Goal: Task Accomplishment & Management: Use online tool/utility

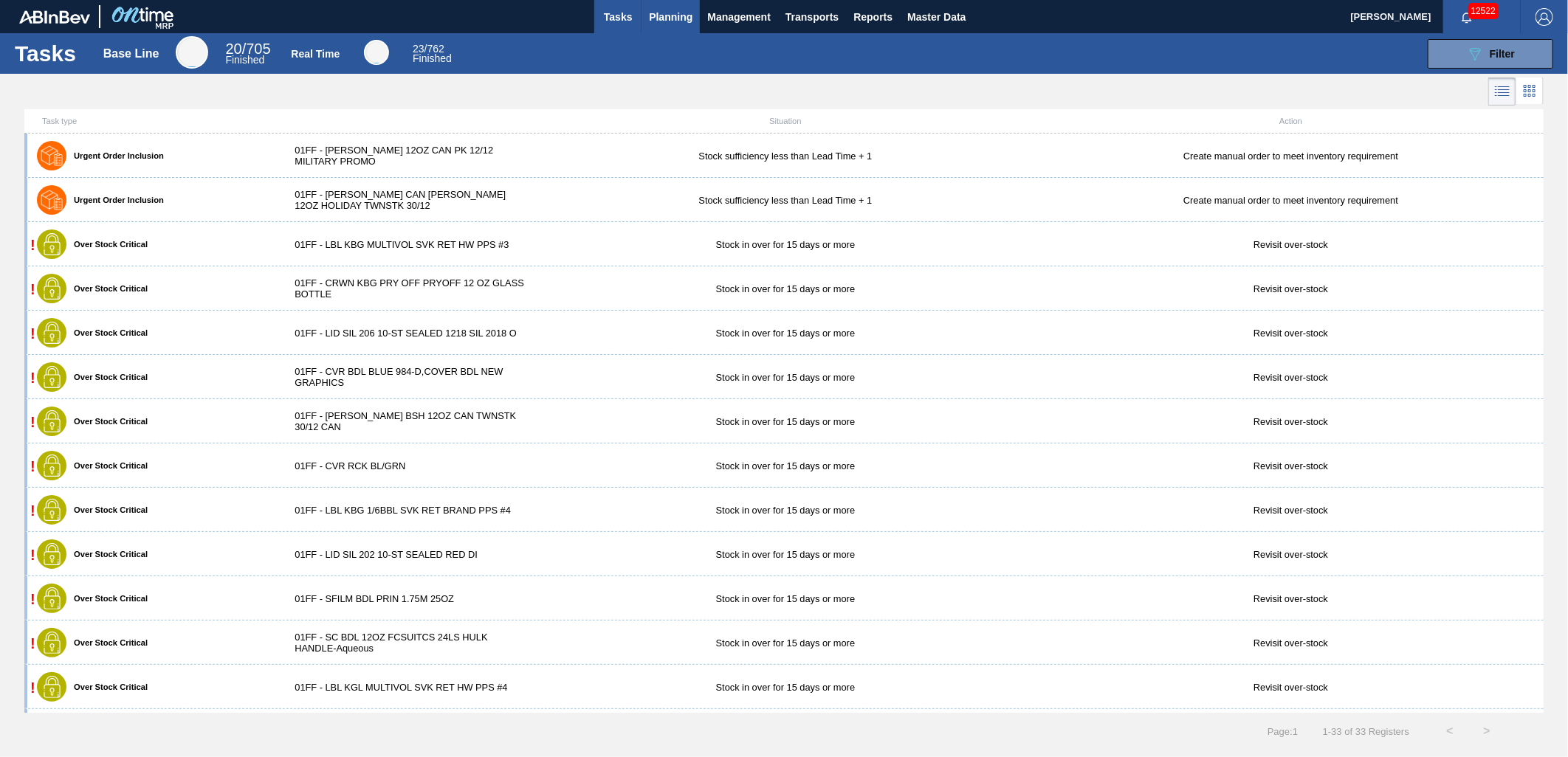
click at [653, 13] on span "Planning" at bounding box center [671, 17] width 44 height 17
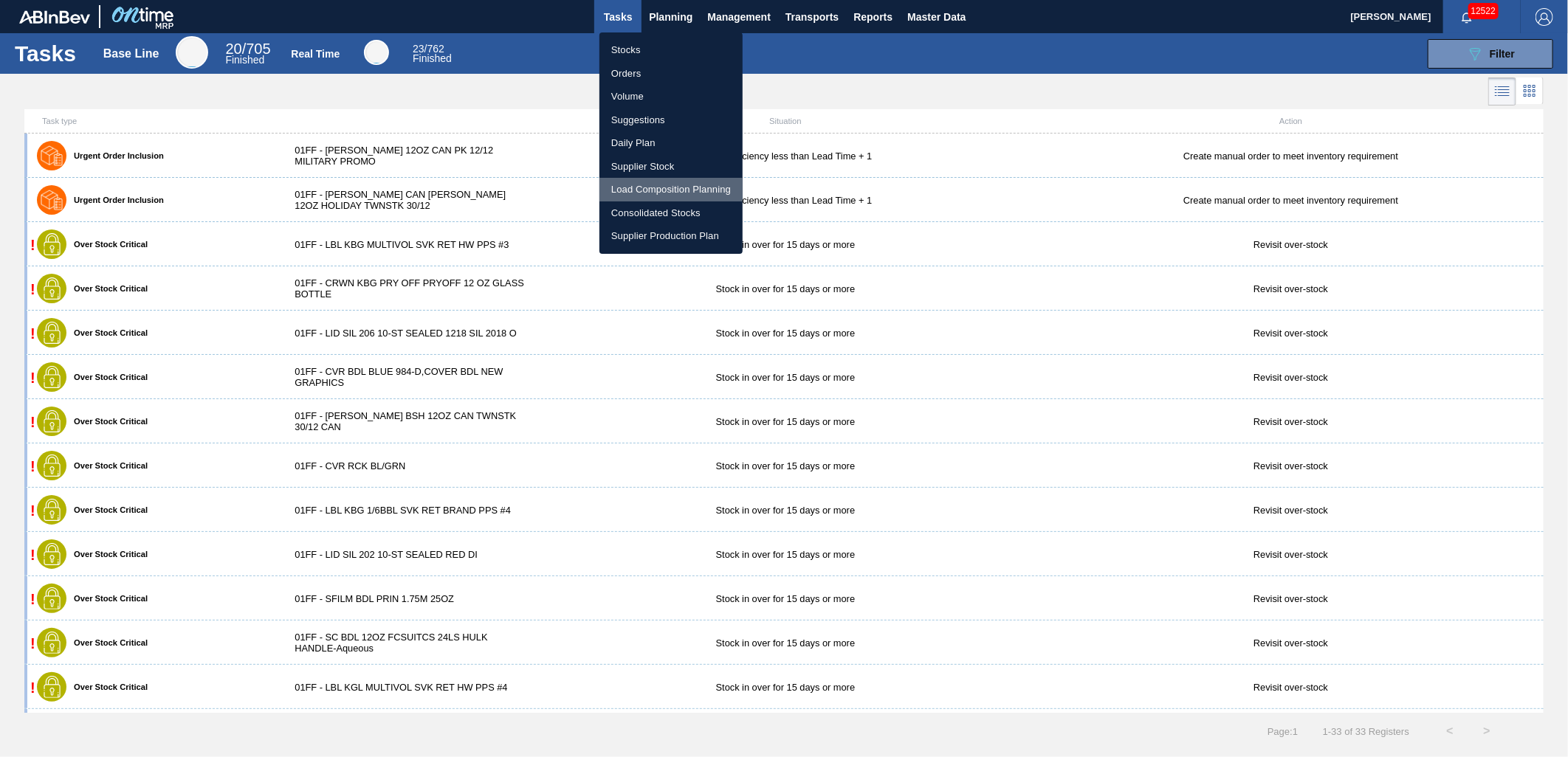
click at [653, 192] on li "Load Composition Planning" at bounding box center [671, 189] width 143 height 24
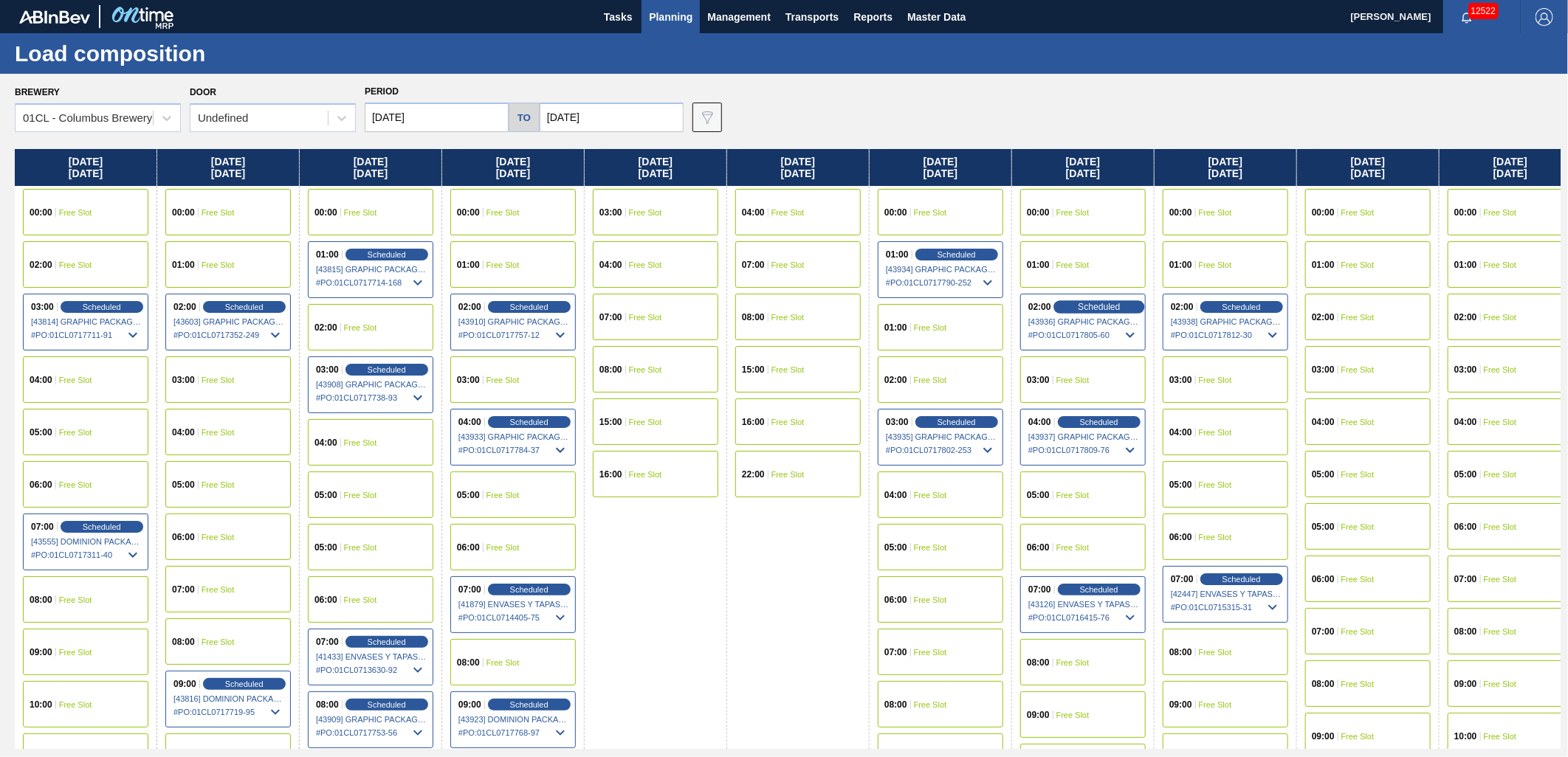
click at [1087, 304] on span "Scheduled" at bounding box center [1099, 306] width 42 height 10
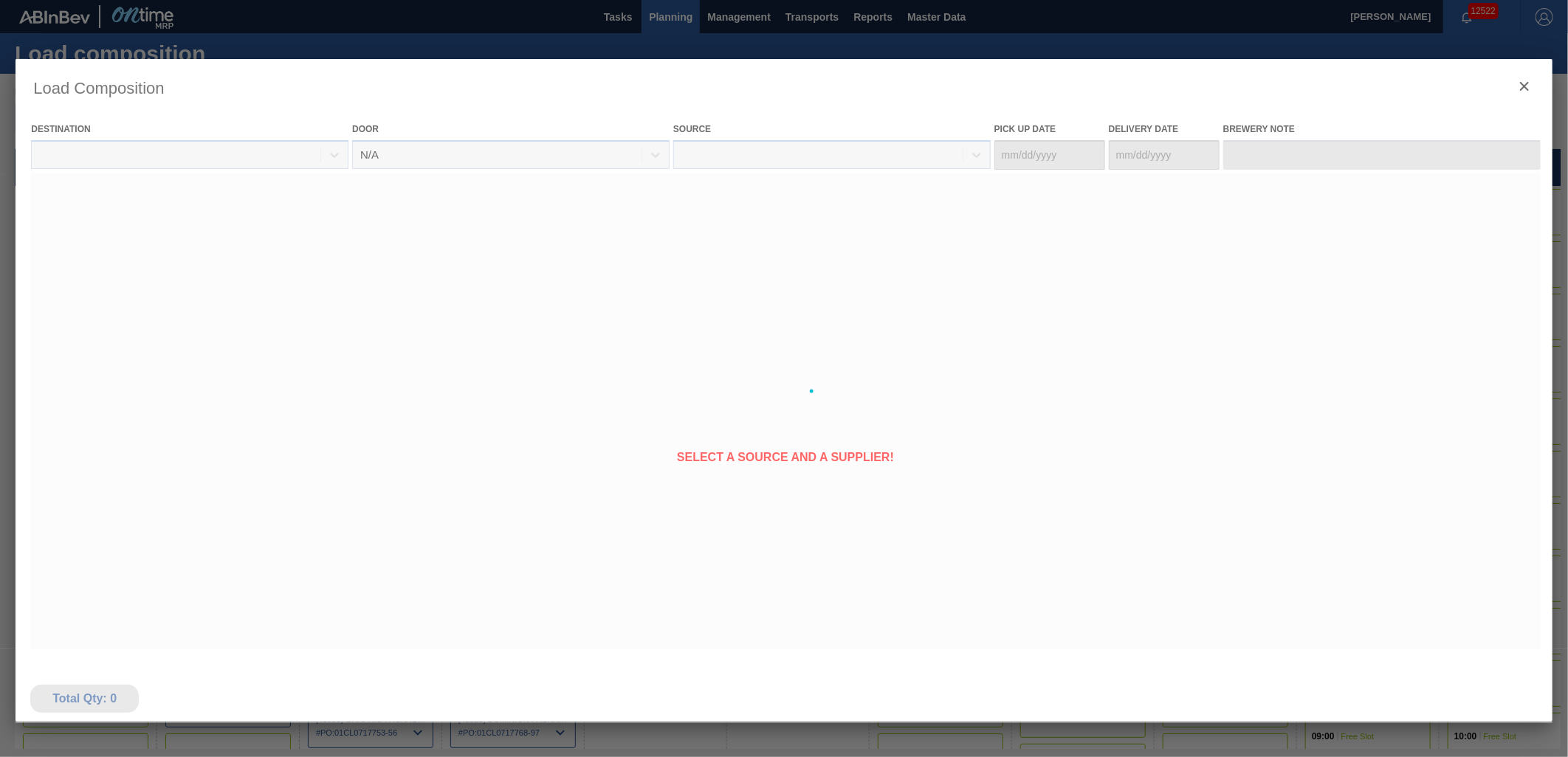
type Date "[DATE]"
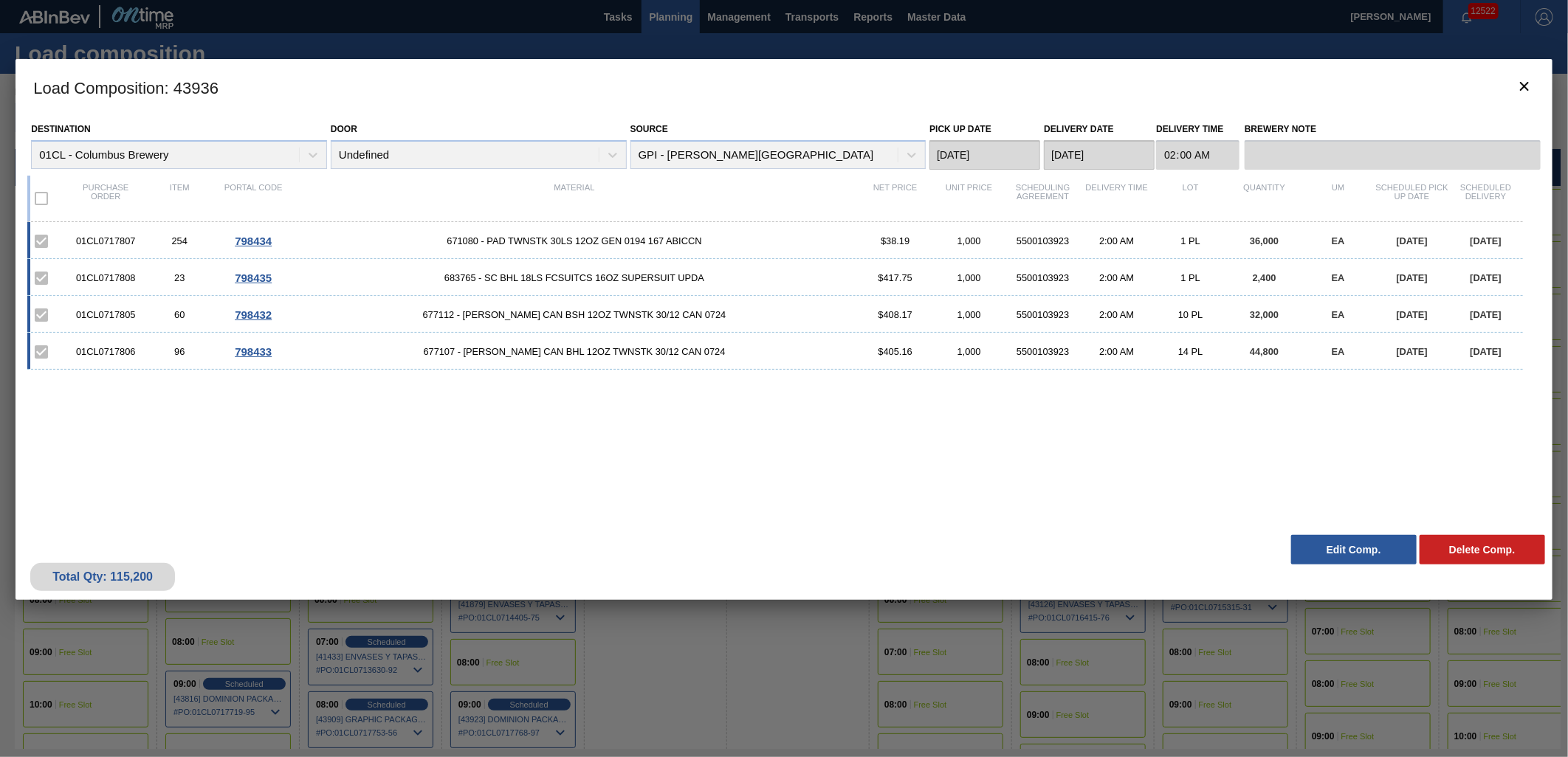
click at [1344, 546] on button "Edit Comp." at bounding box center [1354, 550] width 126 height 30
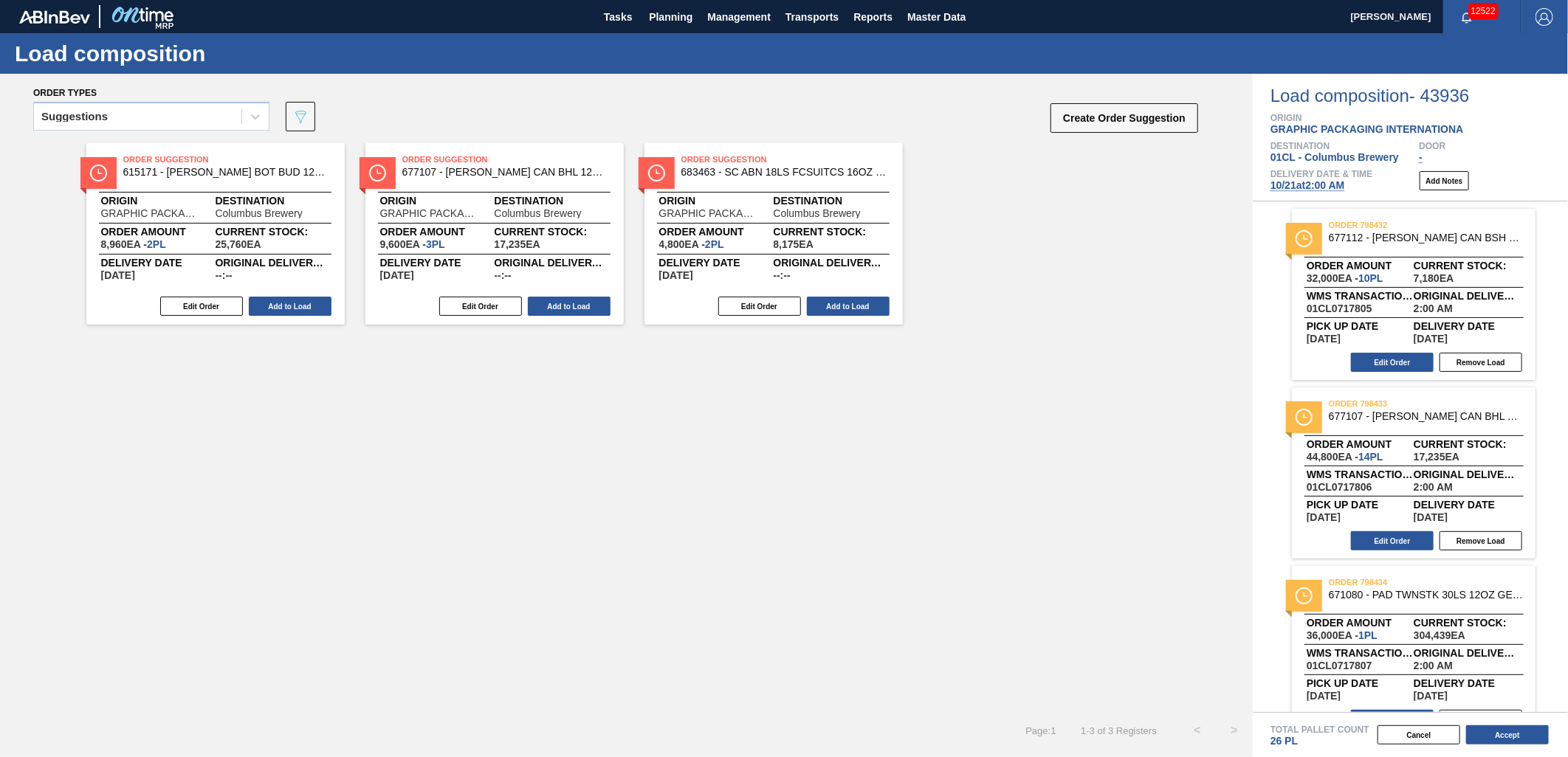
click at [1304, 185] on span "10/21 at 2:00 AM" at bounding box center [1308, 185] width 74 height 12
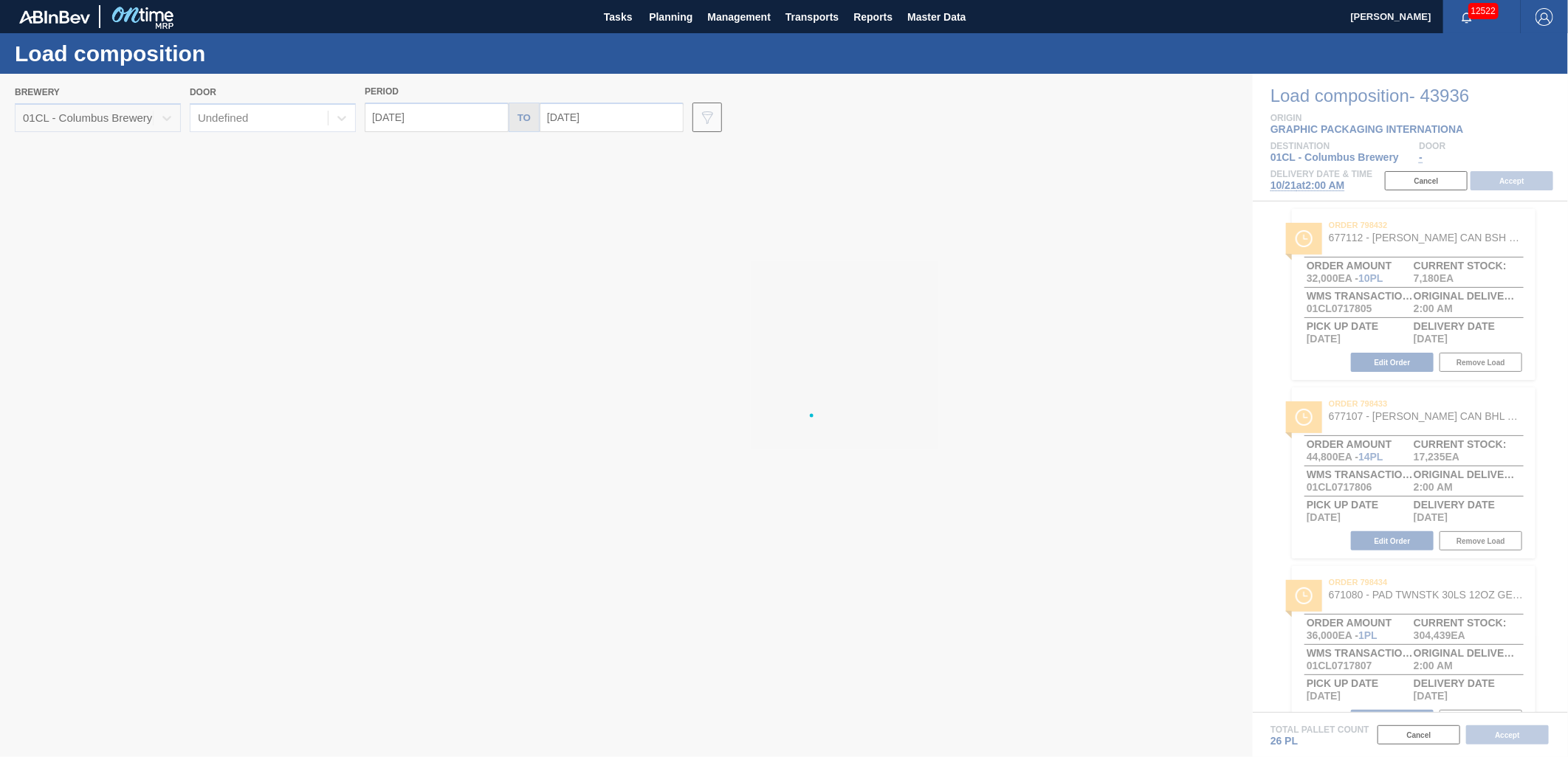
type input "[DATE]"
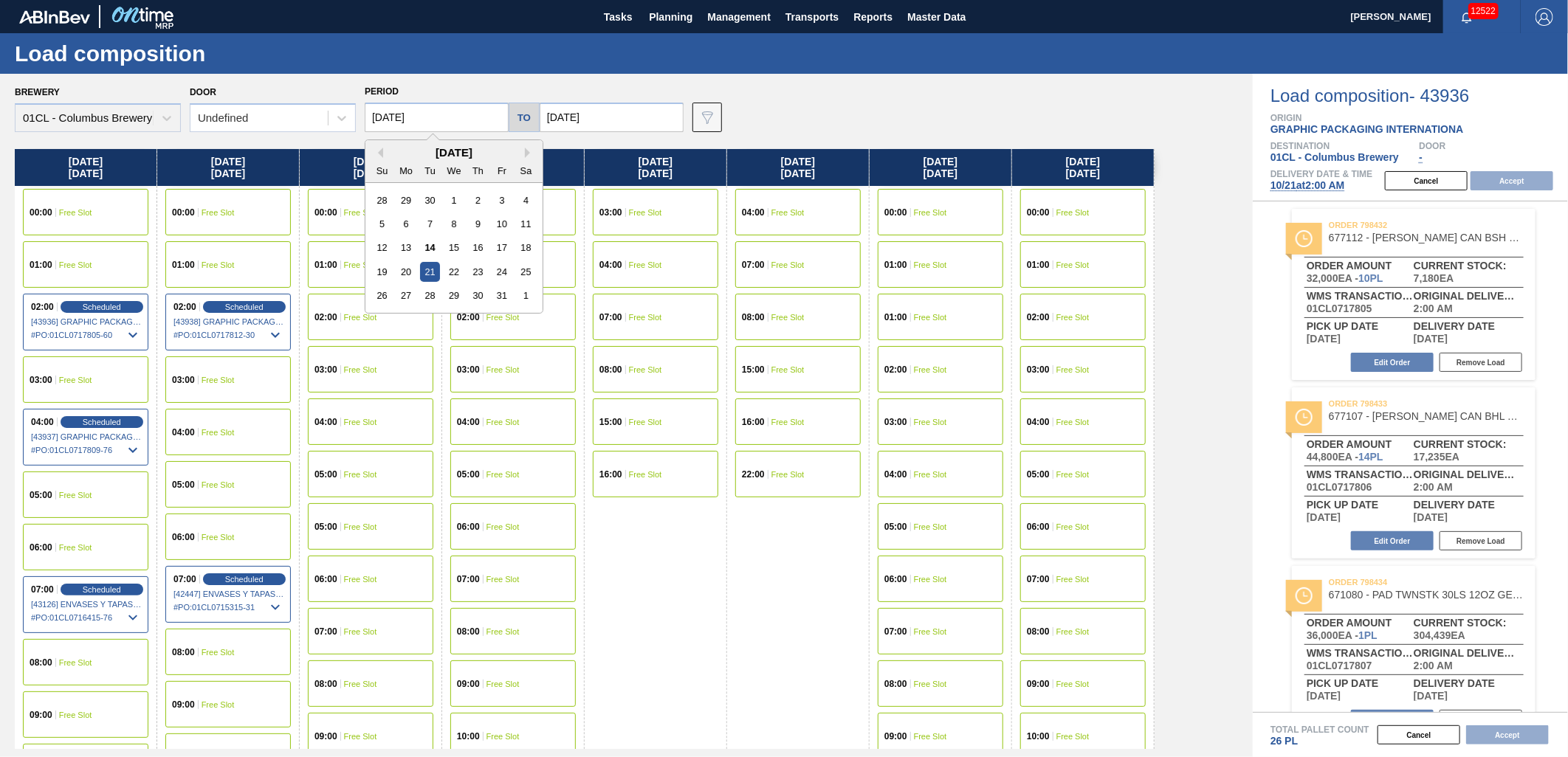
click at [436, 116] on input "[DATE]" at bounding box center [437, 117] width 144 height 30
click at [414, 279] on div "20" at bounding box center [406, 272] width 20 height 20
type input "[DATE]"
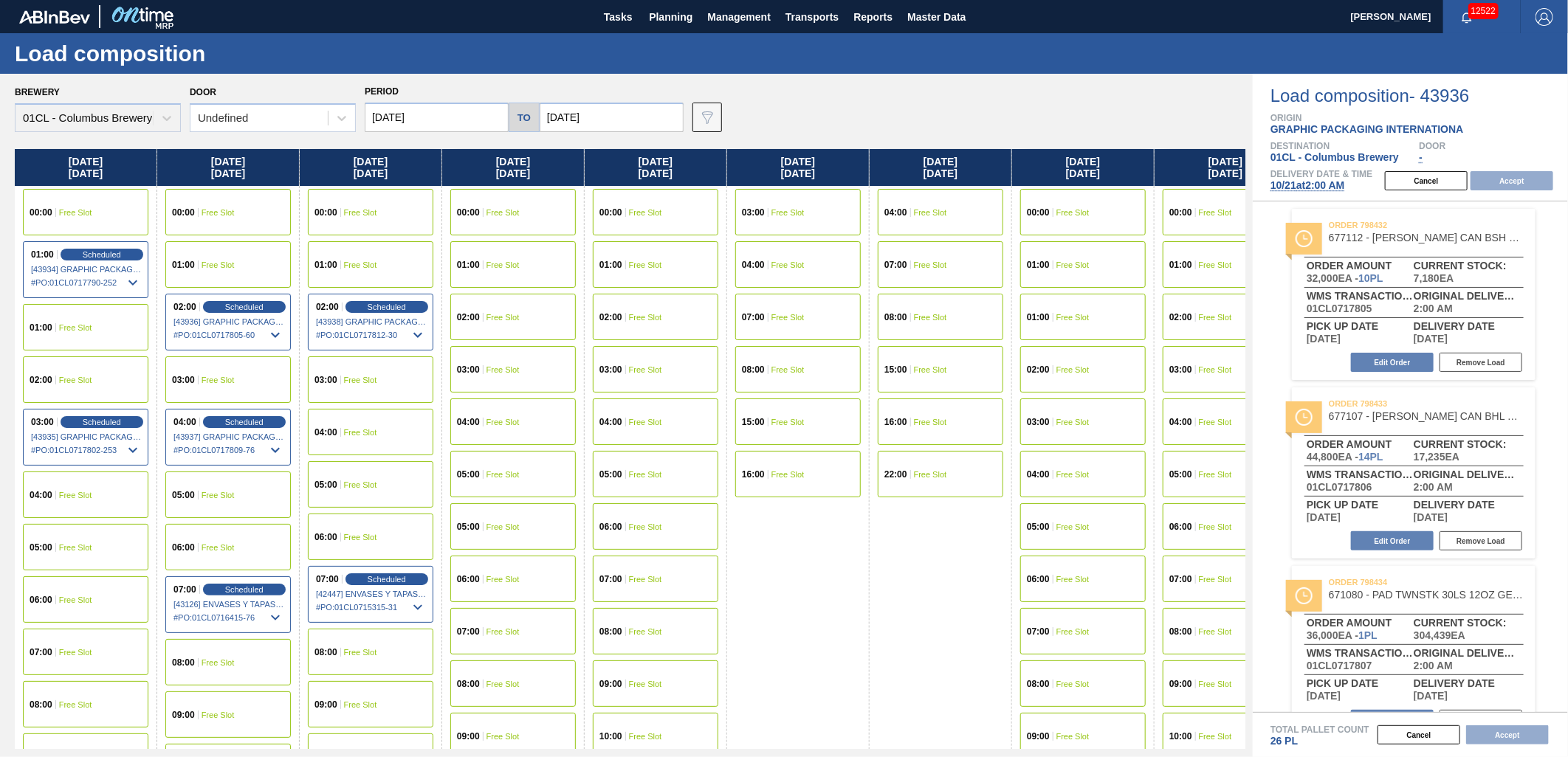
click at [63, 655] on div "07:00 Free Slot" at bounding box center [86, 651] width 126 height 46
click at [1510, 184] on button "Accept" at bounding box center [1512, 181] width 83 height 19
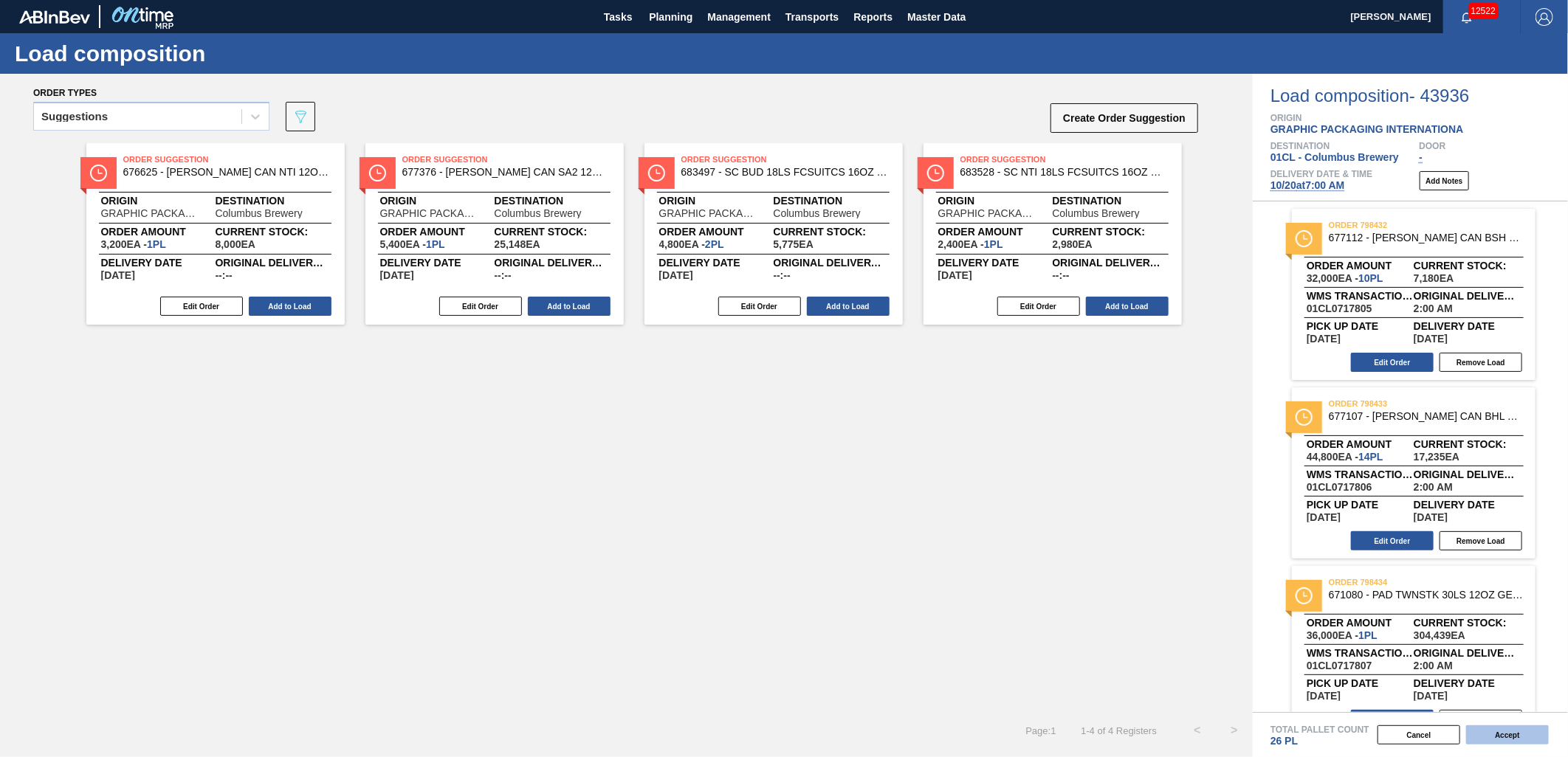
click at [1488, 729] on button "Accept" at bounding box center [1507, 735] width 83 height 19
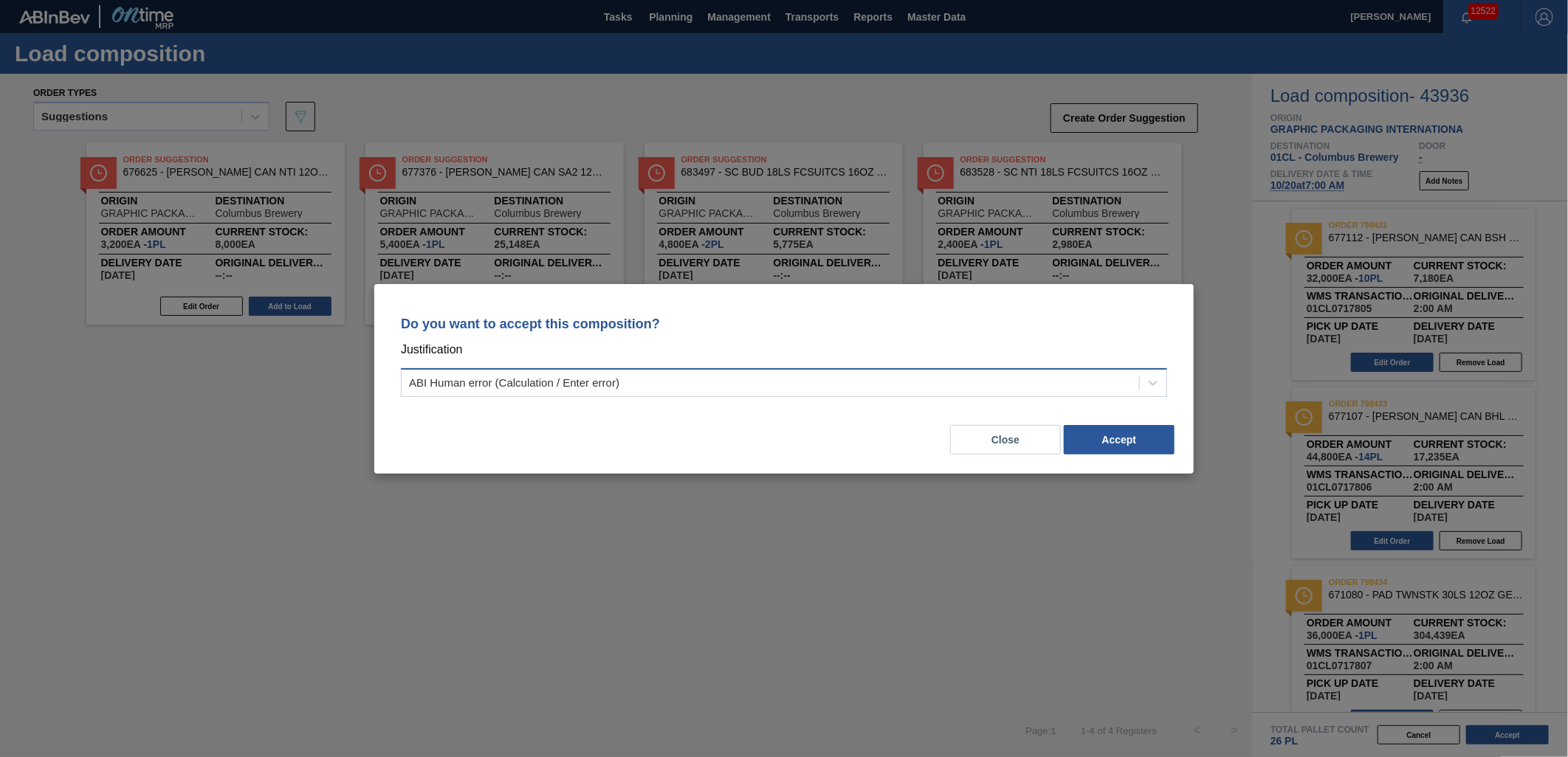
click at [787, 370] on div "ABI Human error (Calculation / Enter error)" at bounding box center [784, 382] width 766 height 29
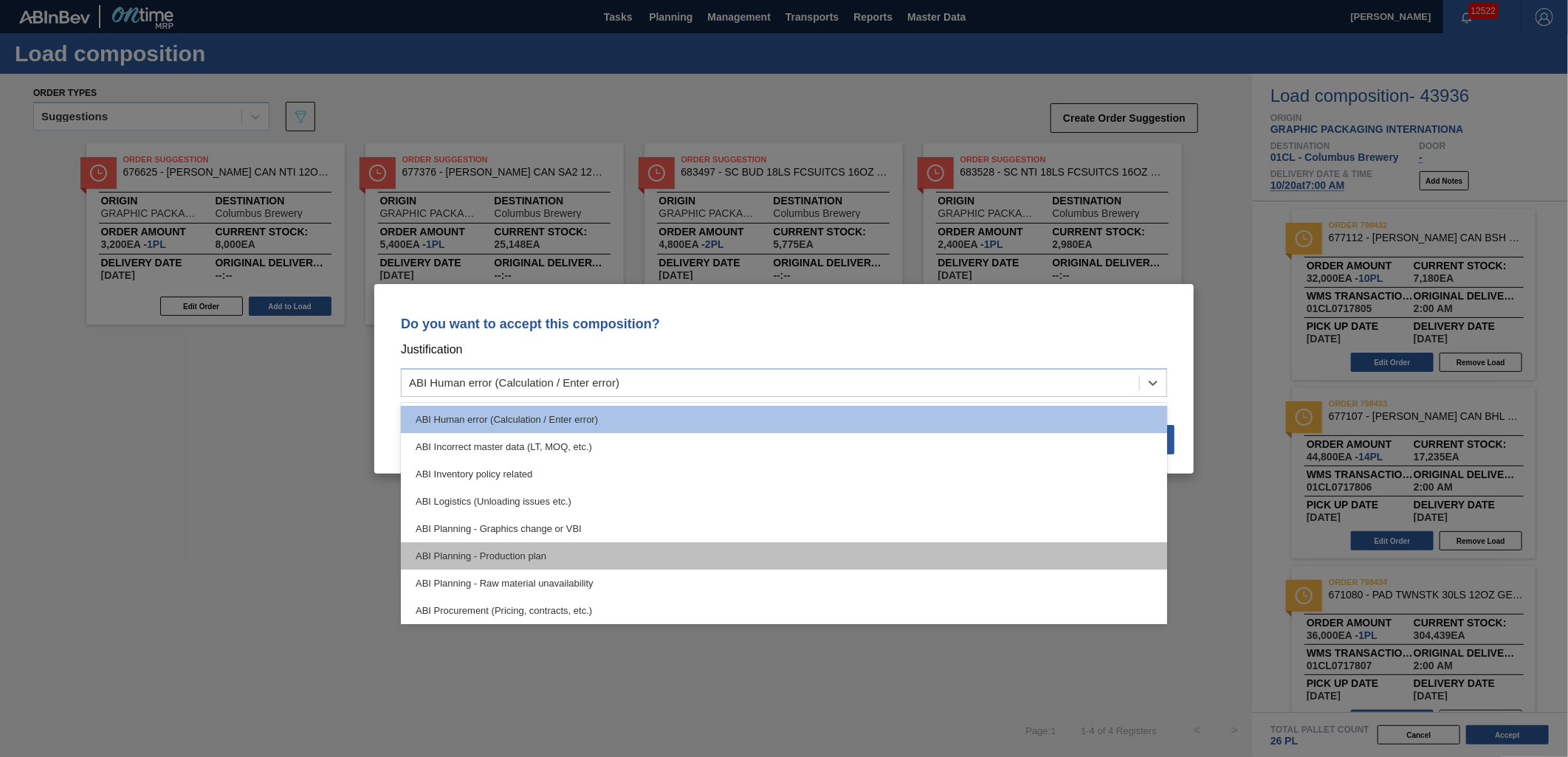
click at [717, 549] on div "ABI Planning - Production plan" at bounding box center [784, 555] width 766 height 27
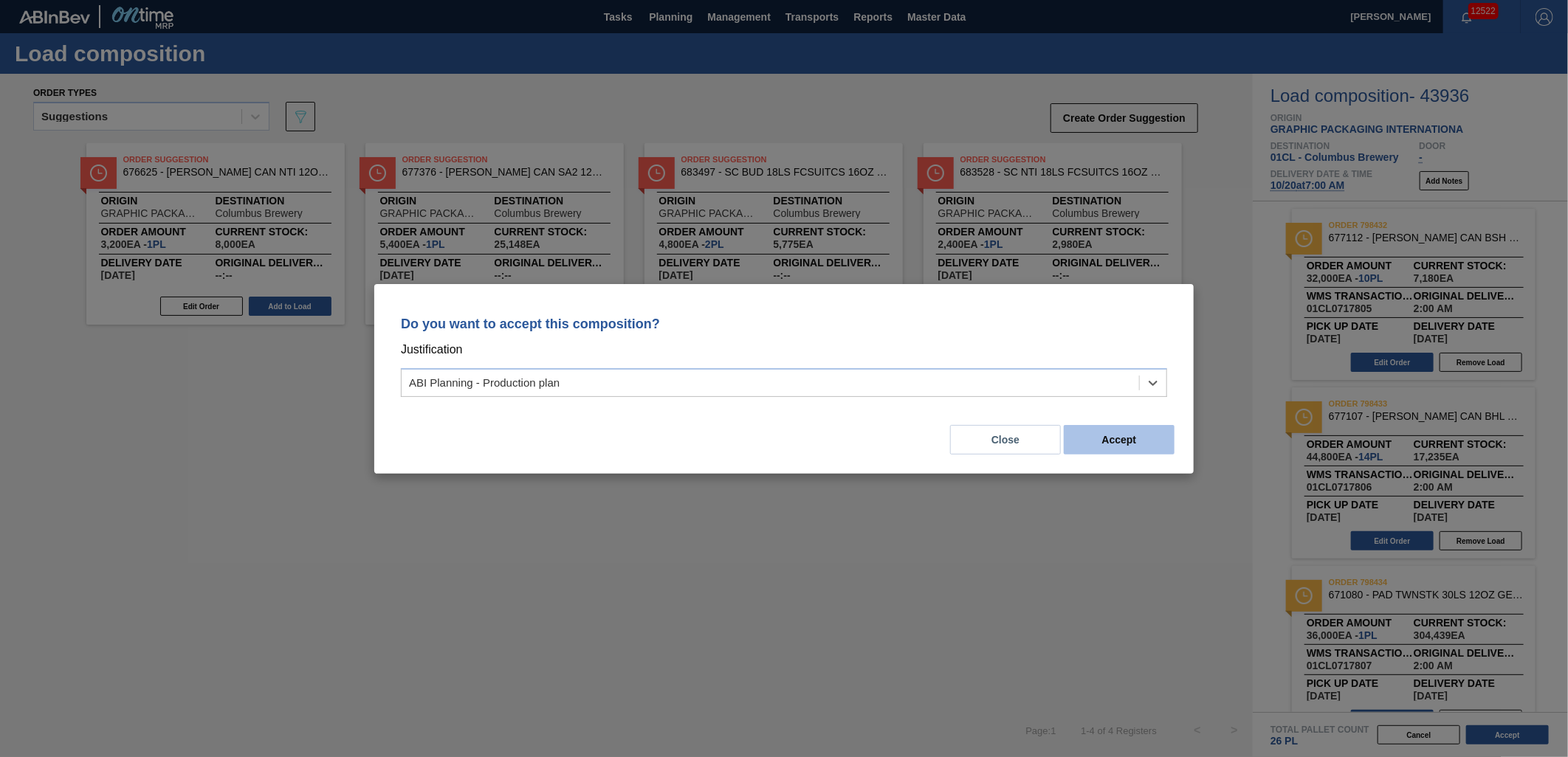
click at [1131, 448] on button "Accept" at bounding box center [1119, 440] width 111 height 30
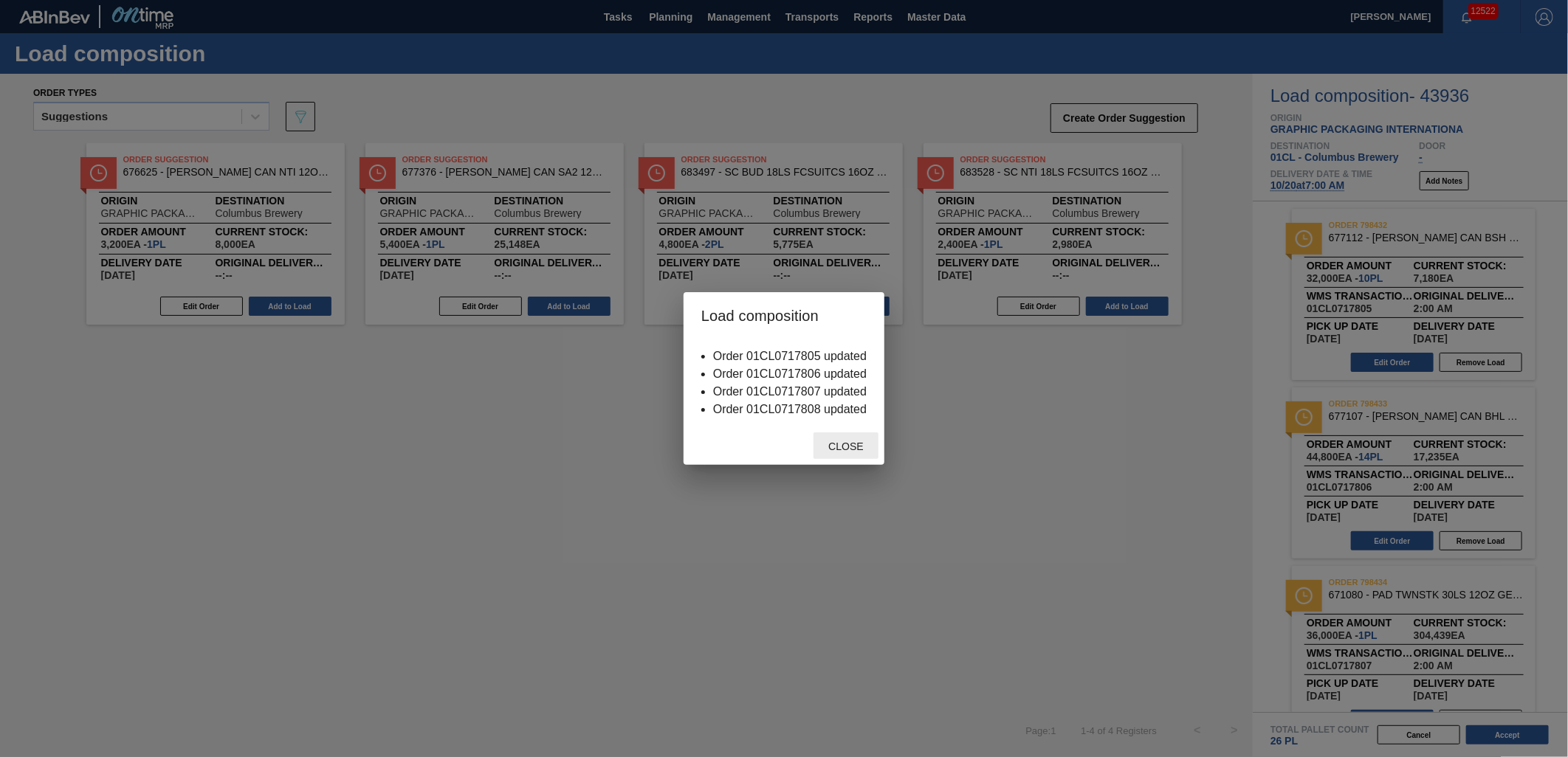
click at [841, 449] on span "Close" at bounding box center [846, 447] width 59 height 12
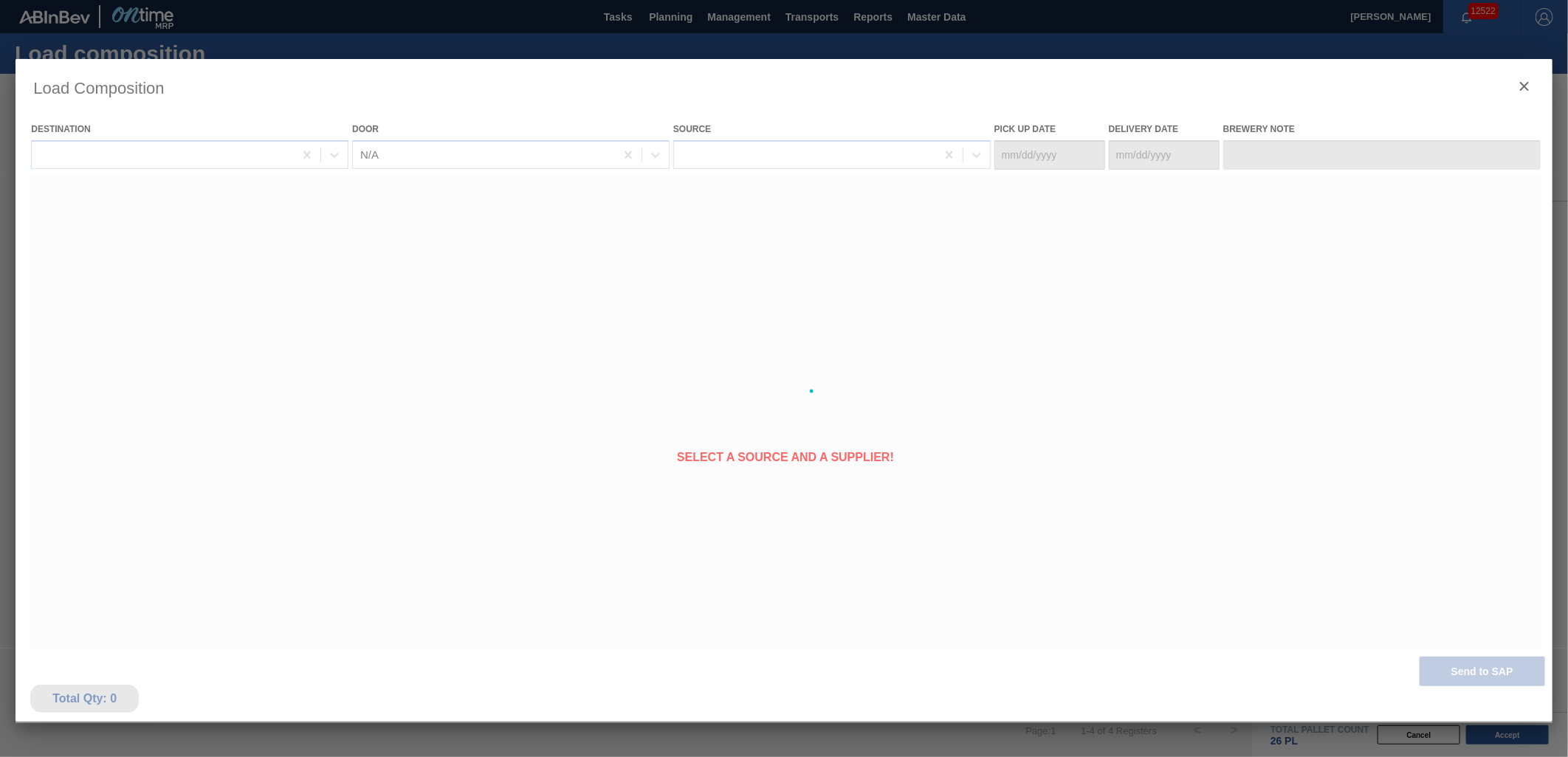
type Date "[DATE]"
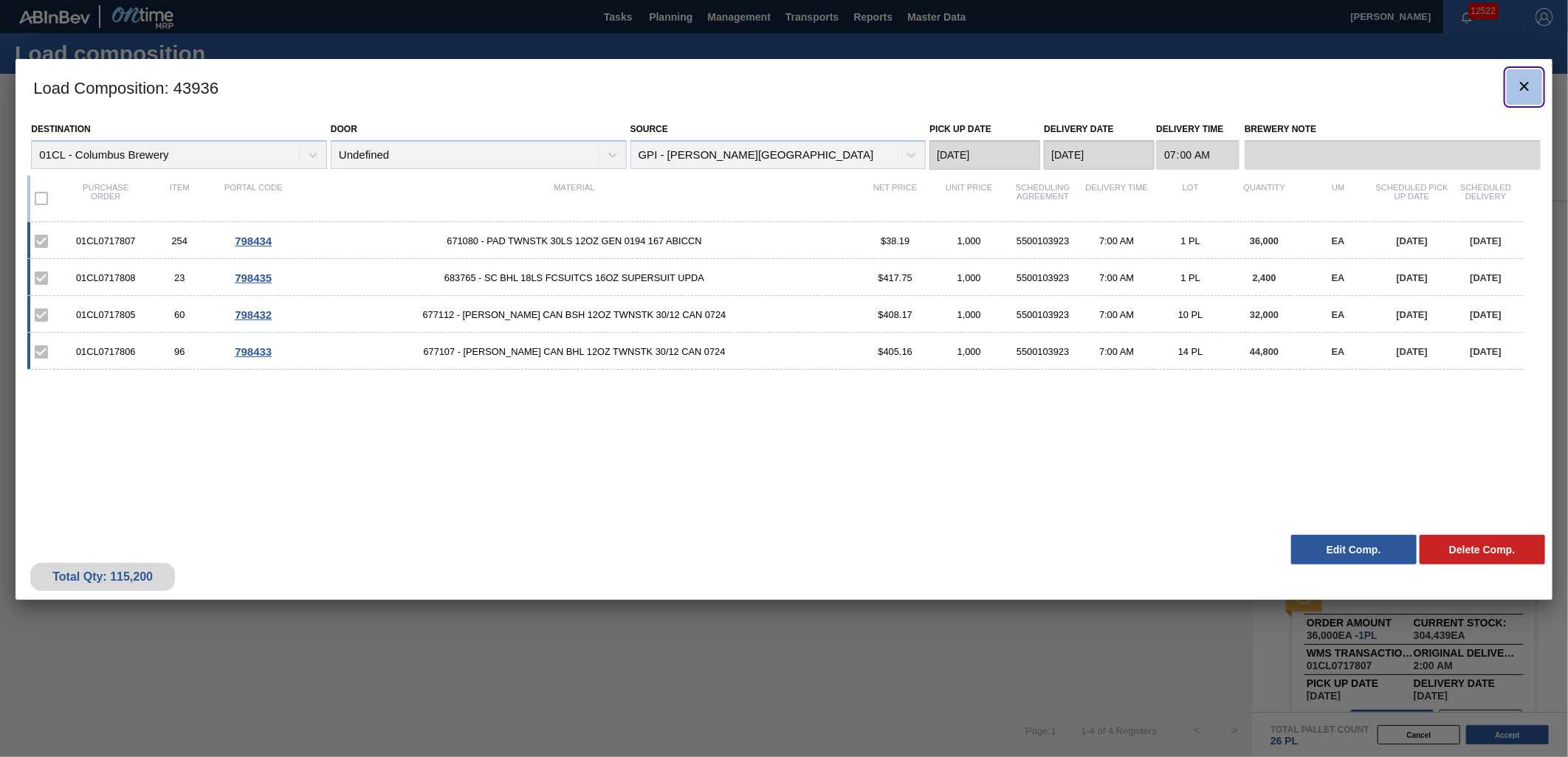
click at [1530, 89] on icon "botão de ícone" at bounding box center [1524, 86] width 17 height 17
